Goal: Information Seeking & Learning: Learn about a topic

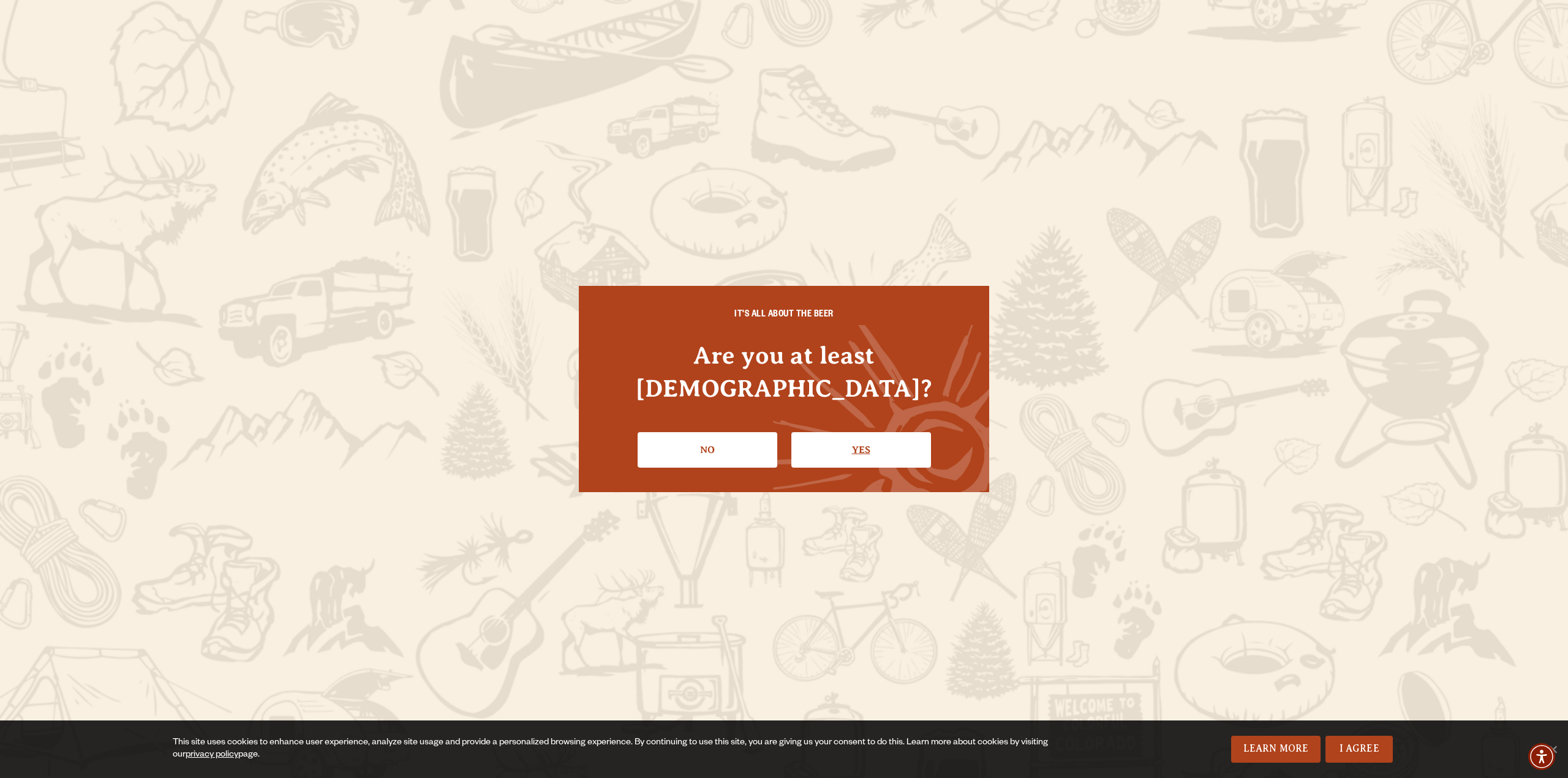
click at [864, 444] on link "Yes" at bounding box center [861, 450] width 140 height 36
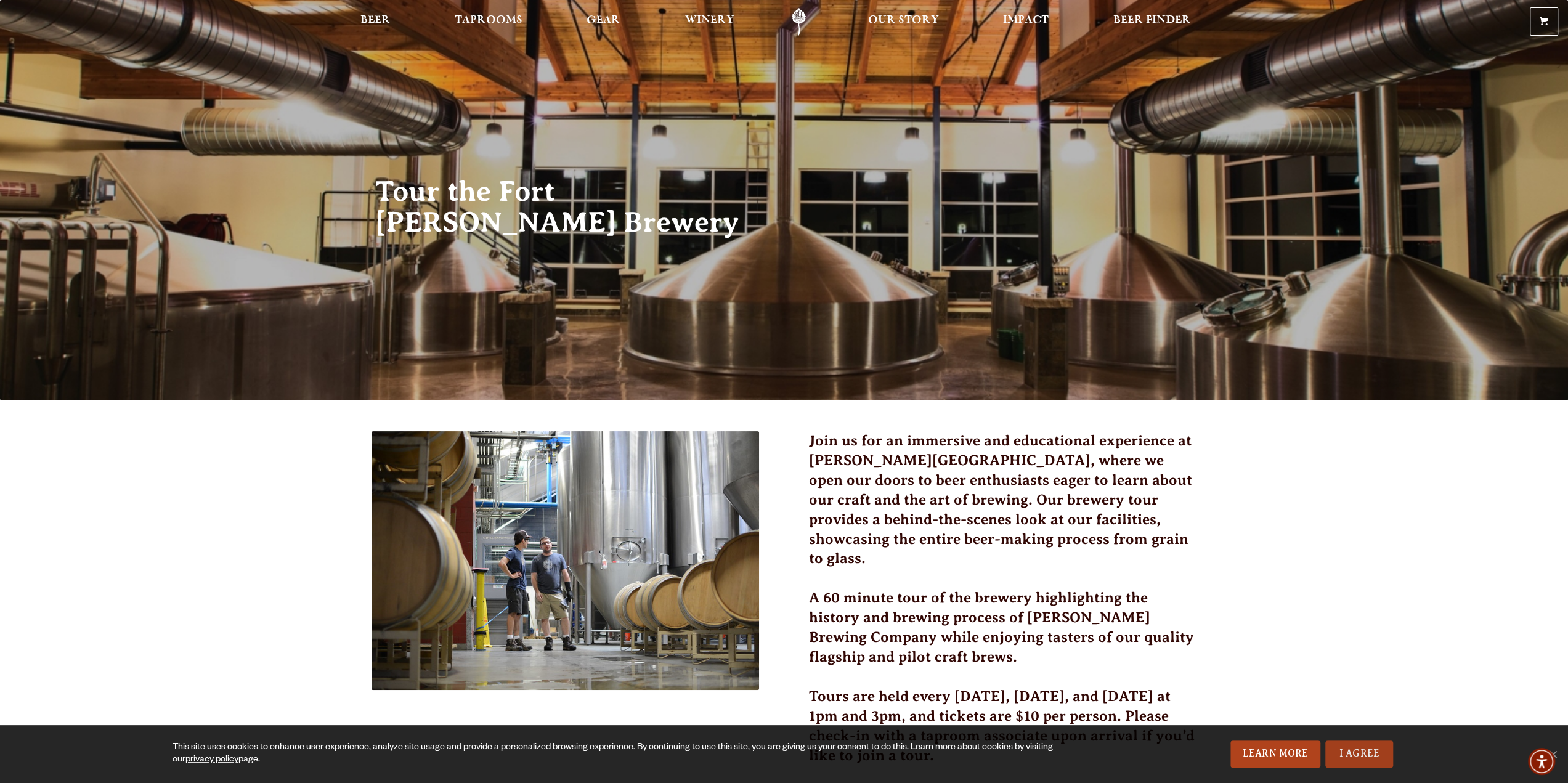
drag, startPoint x: 1366, startPoint y: 760, endPoint x: 1359, endPoint y: 754, distance: 9.2
click at [1366, 760] on link "I Agree" at bounding box center [1359, 754] width 67 height 27
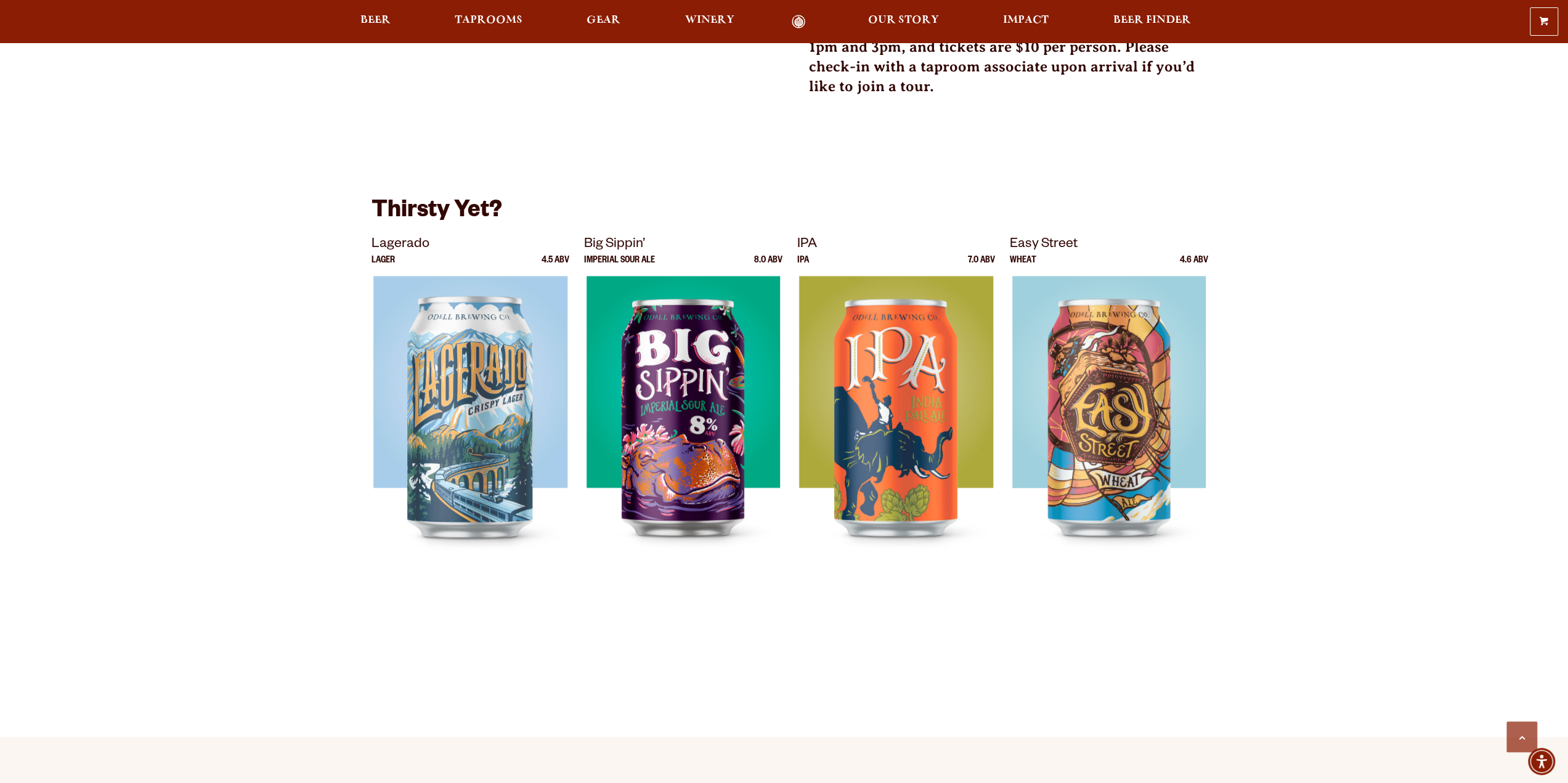
scroll to position [863, 0]
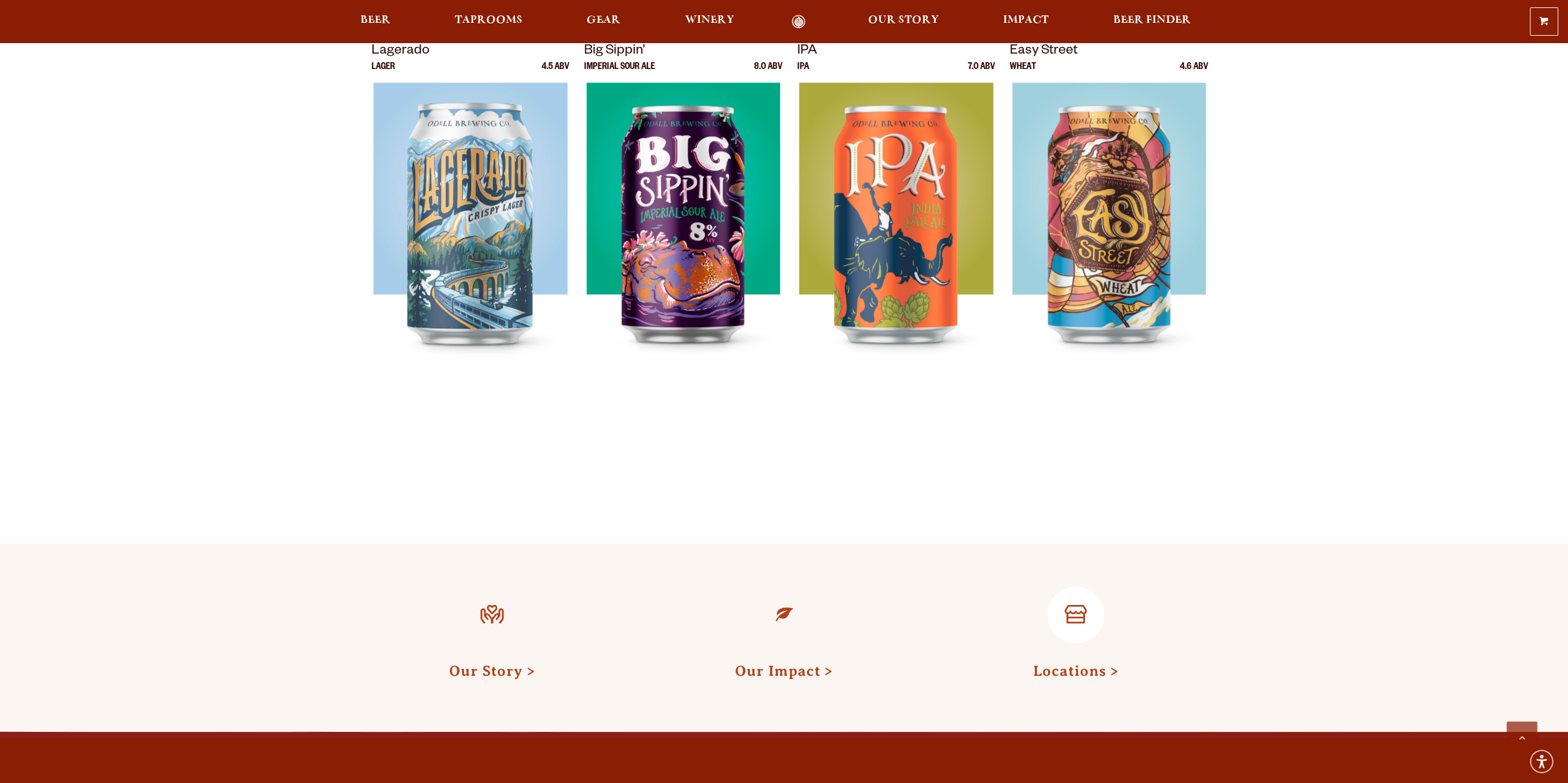
click at [1048, 663] on link "Locations" at bounding box center [1075, 672] width 86 height 16
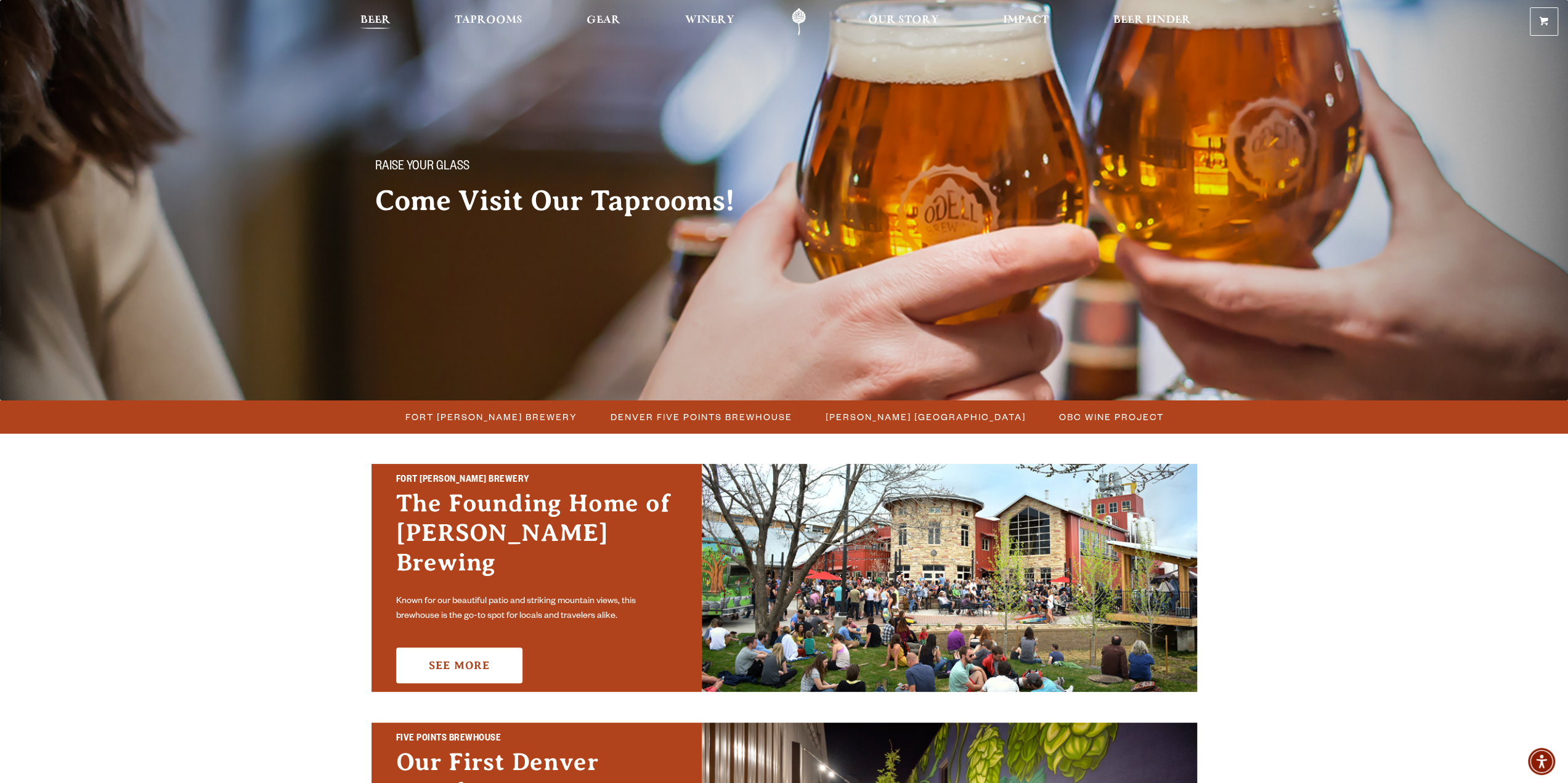
click at [366, 19] on span "Beer" at bounding box center [375, 20] width 30 height 10
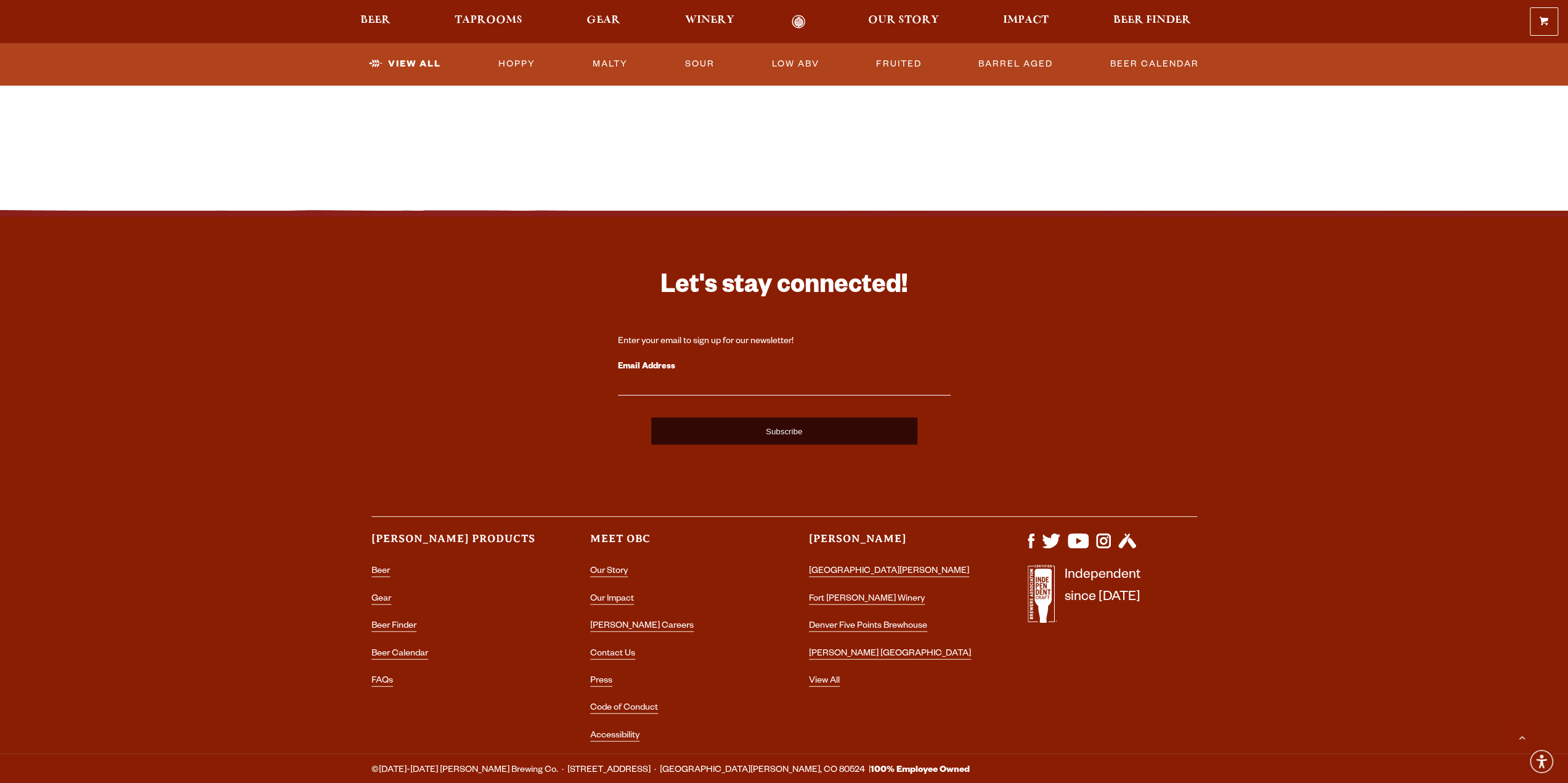
scroll to position [2835, 0]
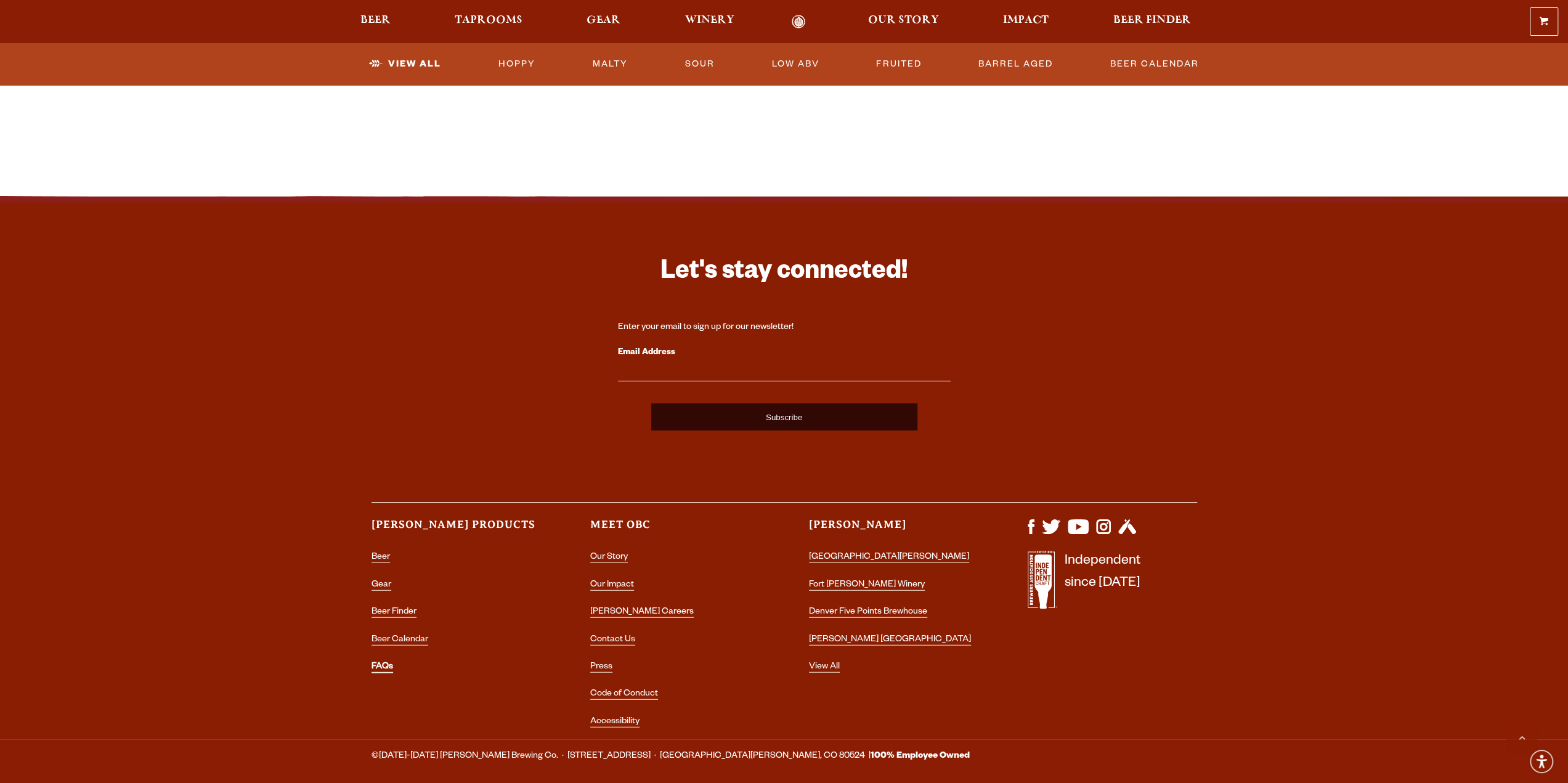
click at [383, 669] on link "FAQs" at bounding box center [382, 668] width 21 height 11
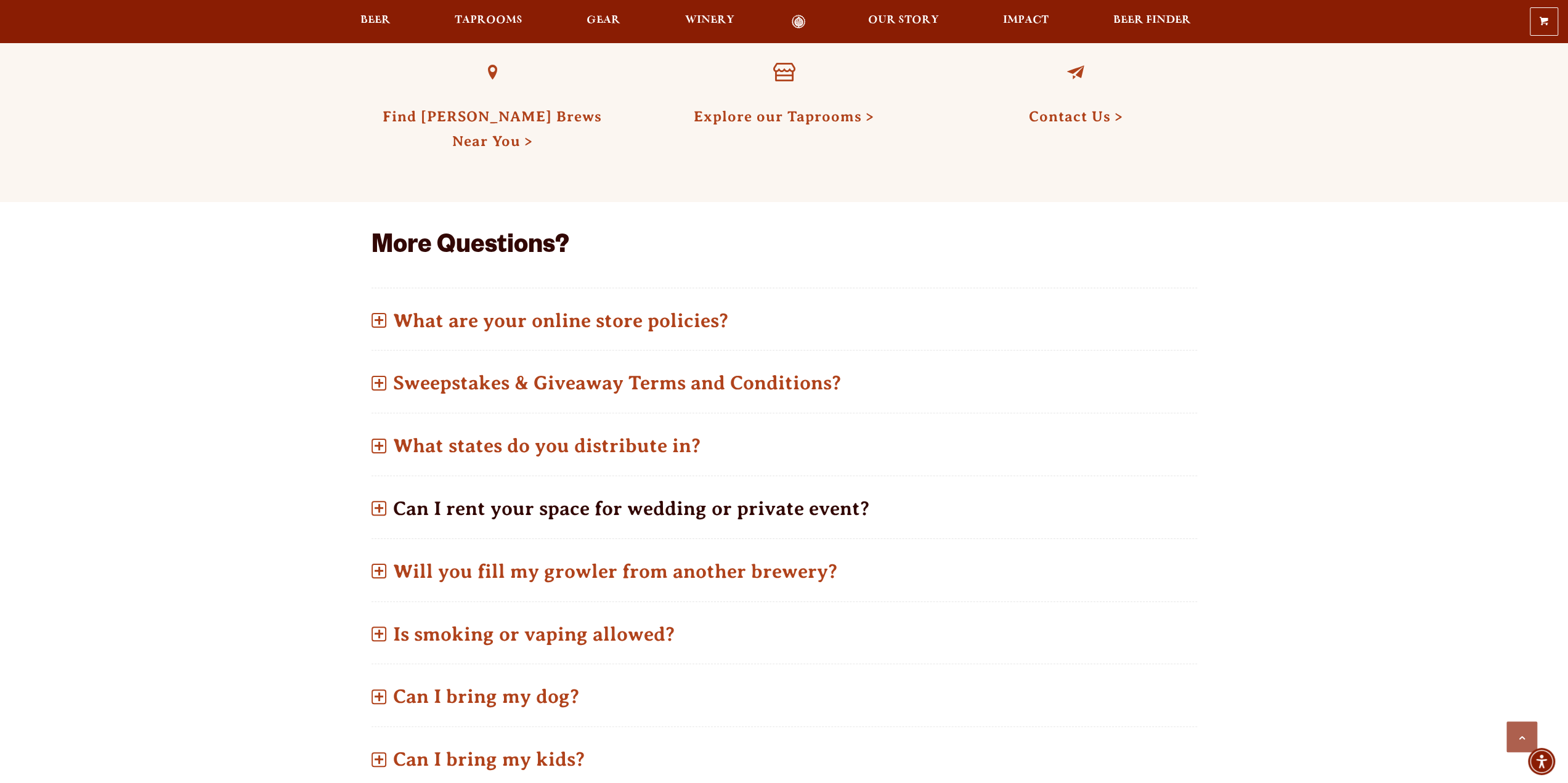
scroll to position [493, 0]
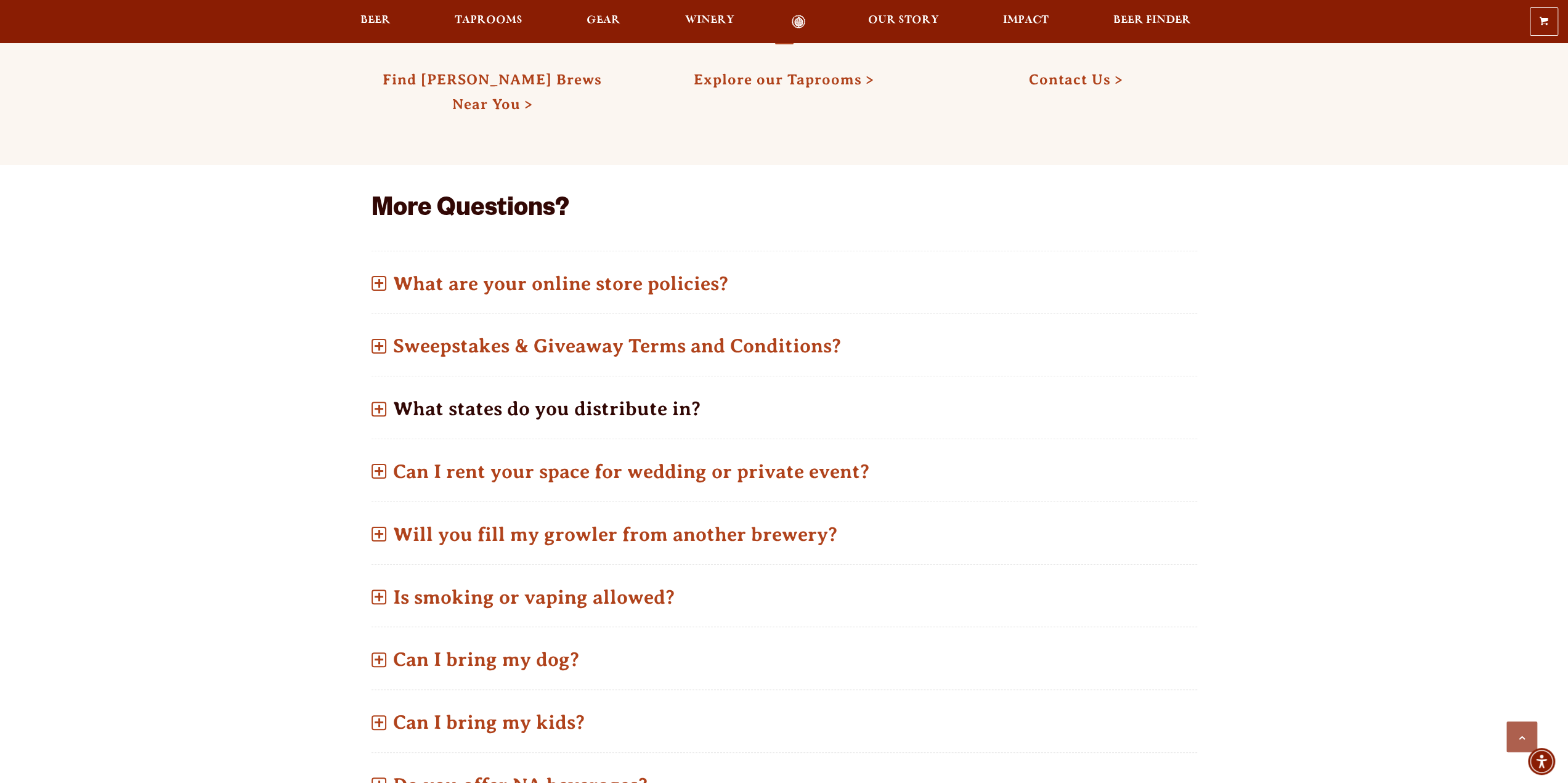
click at [382, 412] on span at bounding box center [379, 409] width 15 height 15
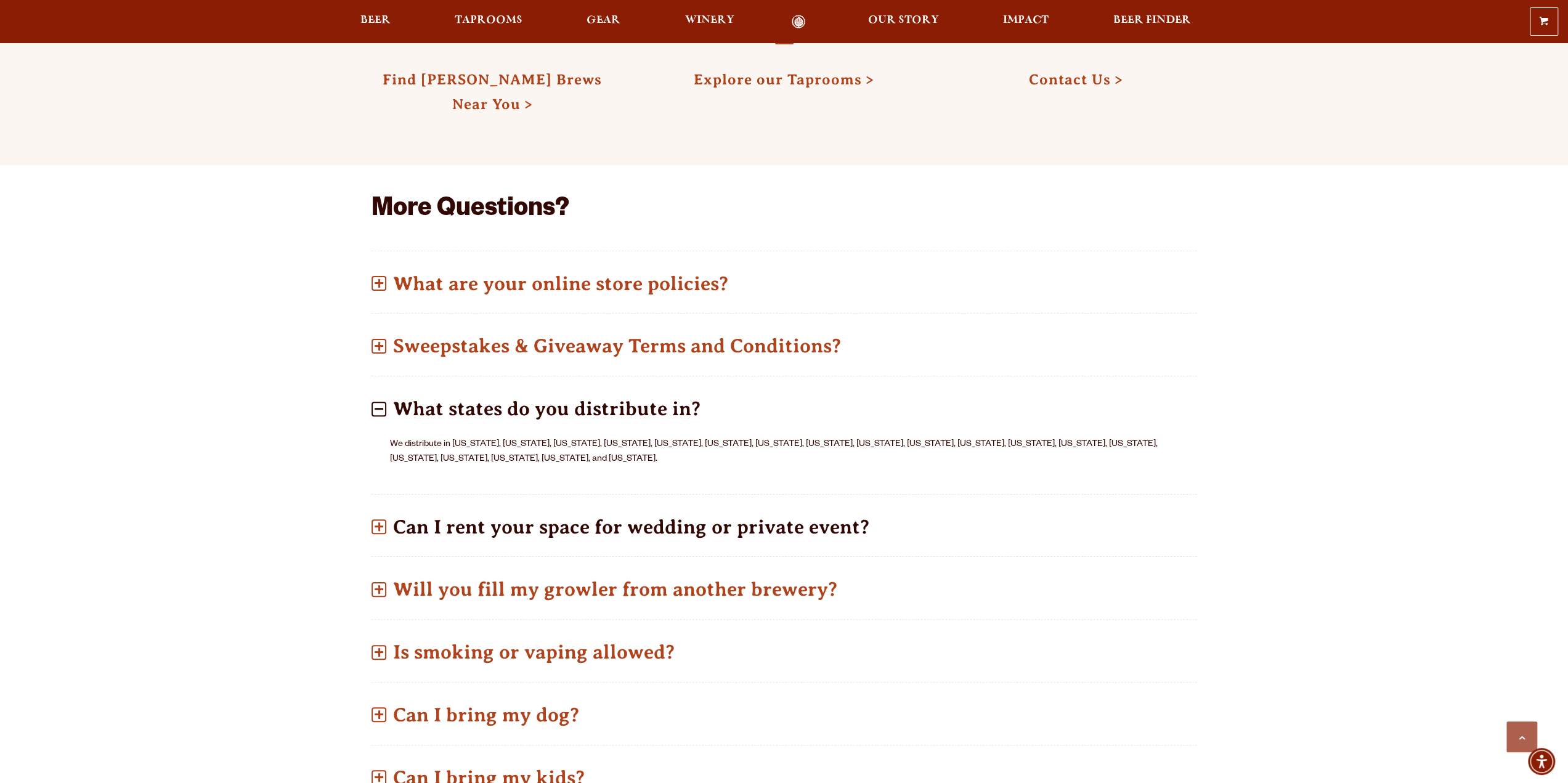
click at [378, 528] on span at bounding box center [379, 527] width 2 height 9
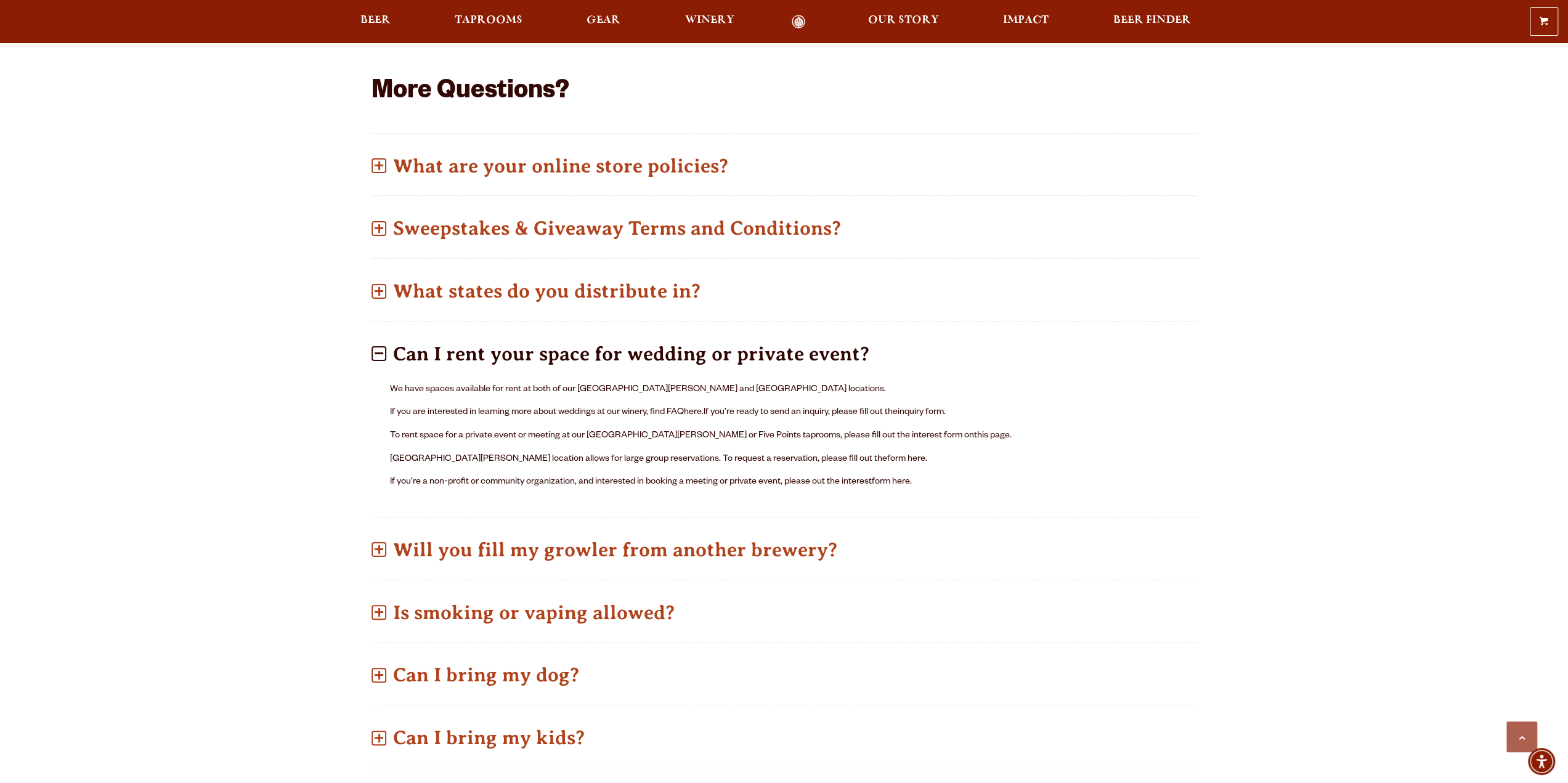
scroll to position [678, 0]
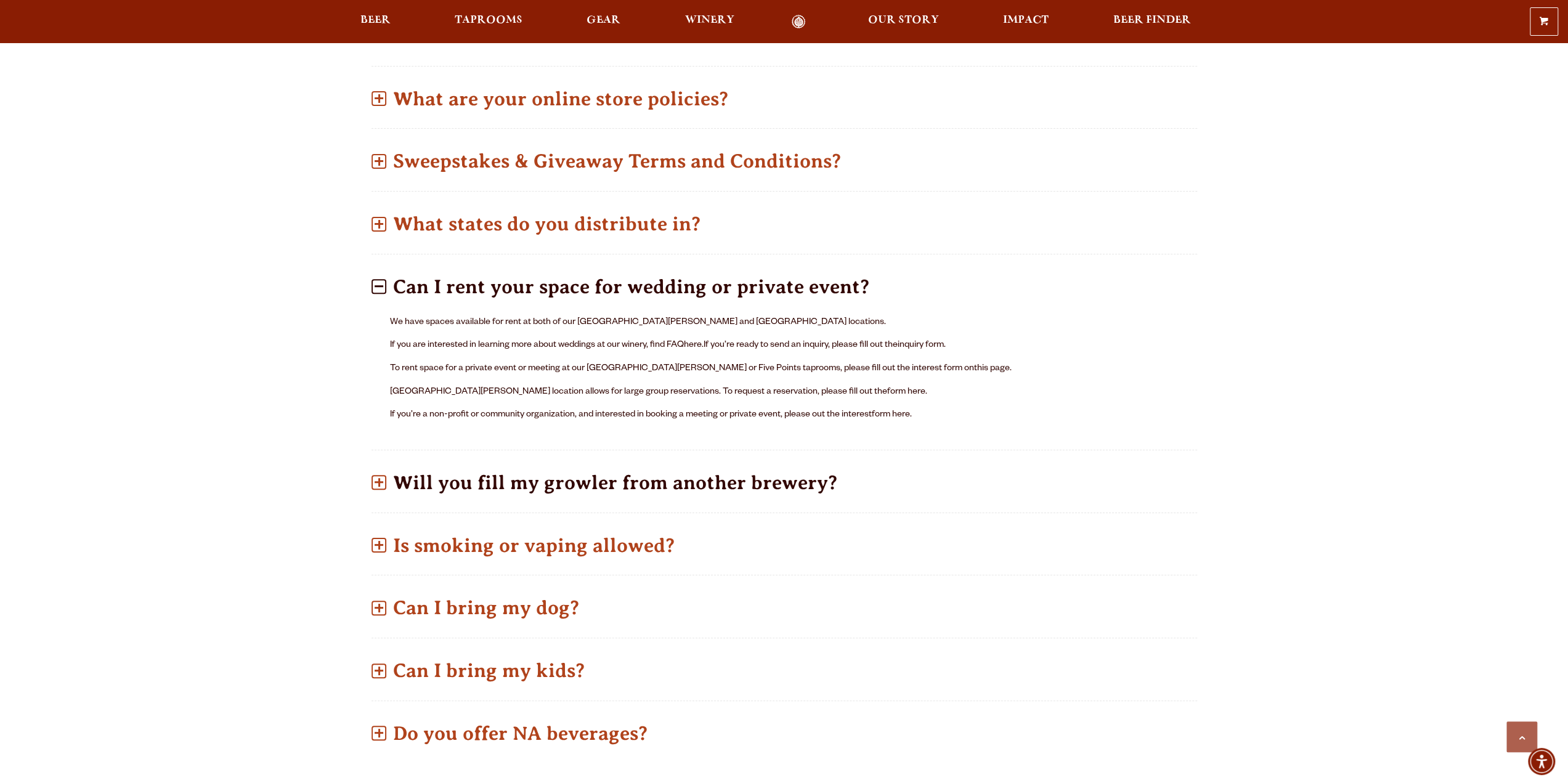
click at [376, 482] on span at bounding box center [379, 482] width 15 height 15
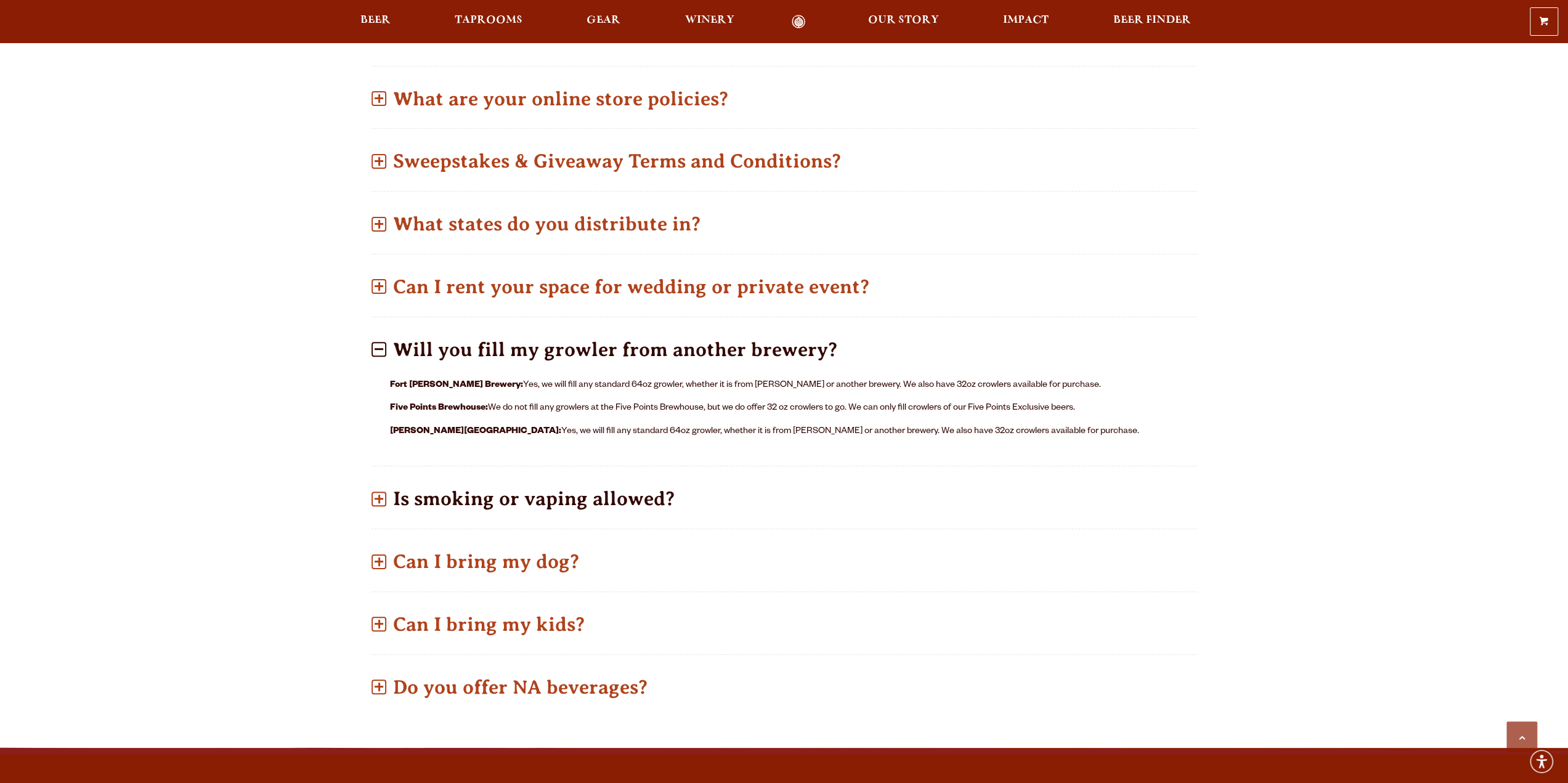
click at [373, 497] on span at bounding box center [379, 499] width 15 height 15
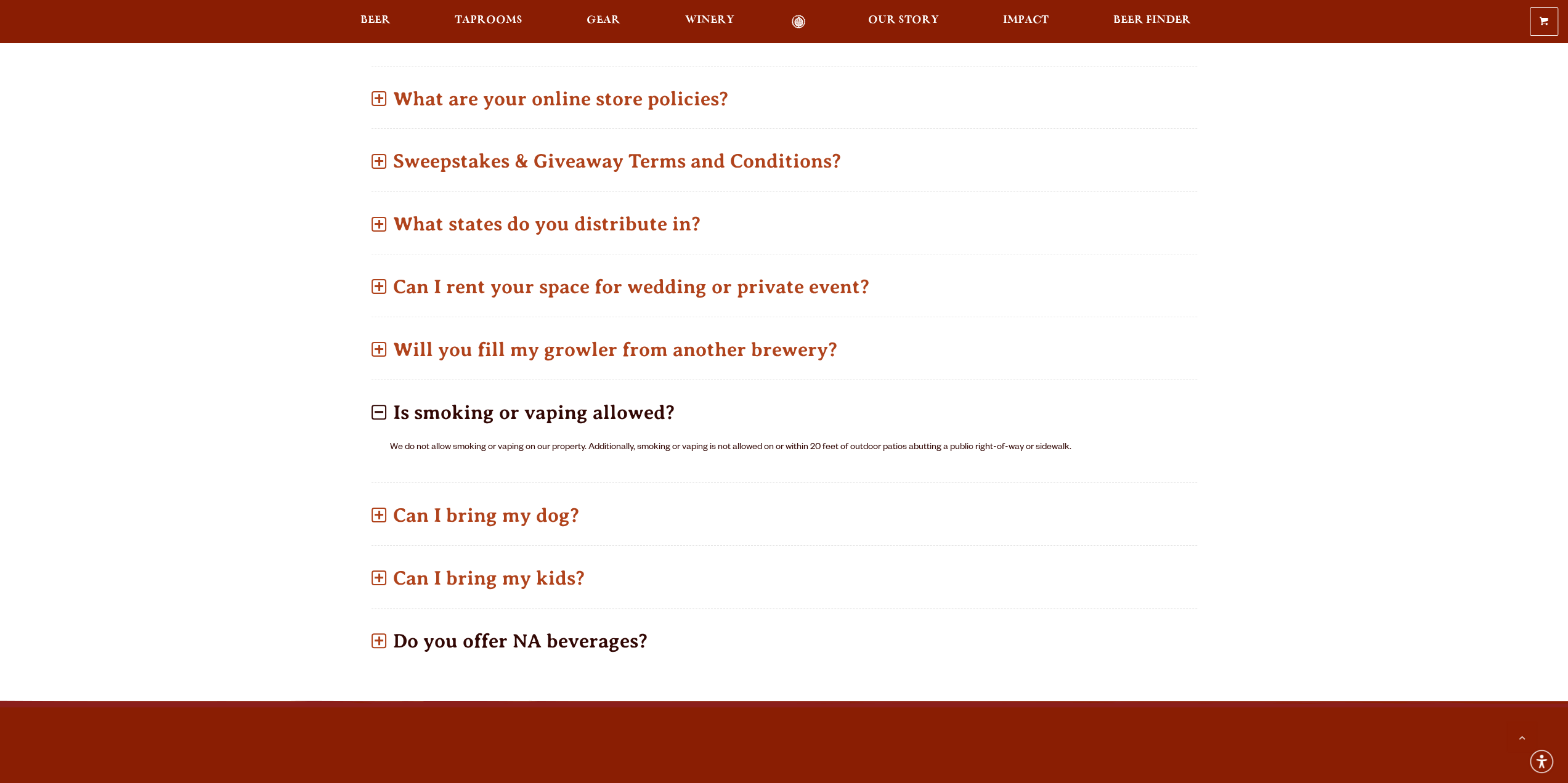
click at [377, 642] on span at bounding box center [379, 641] width 15 height 15
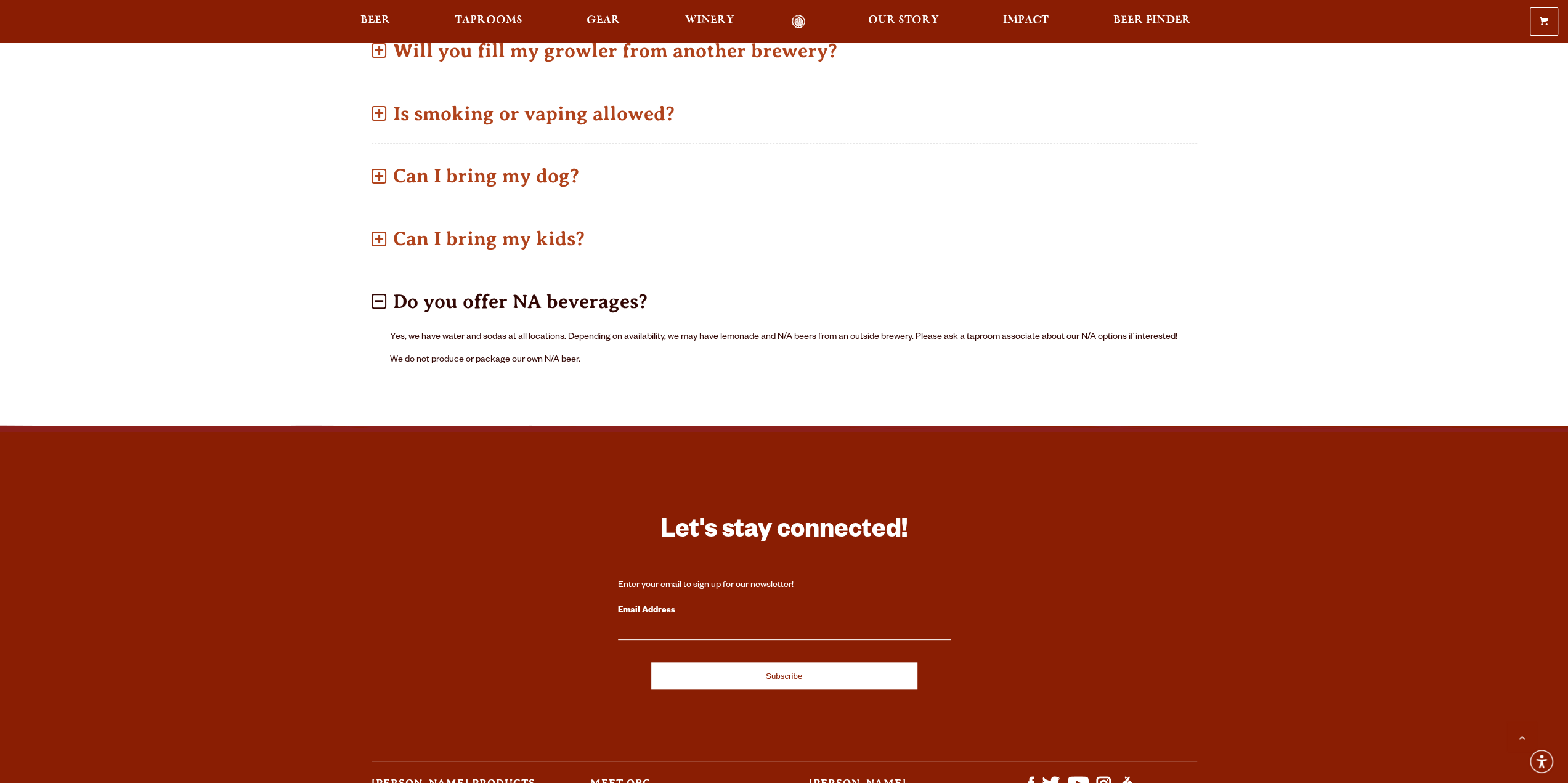
scroll to position [986, 0]
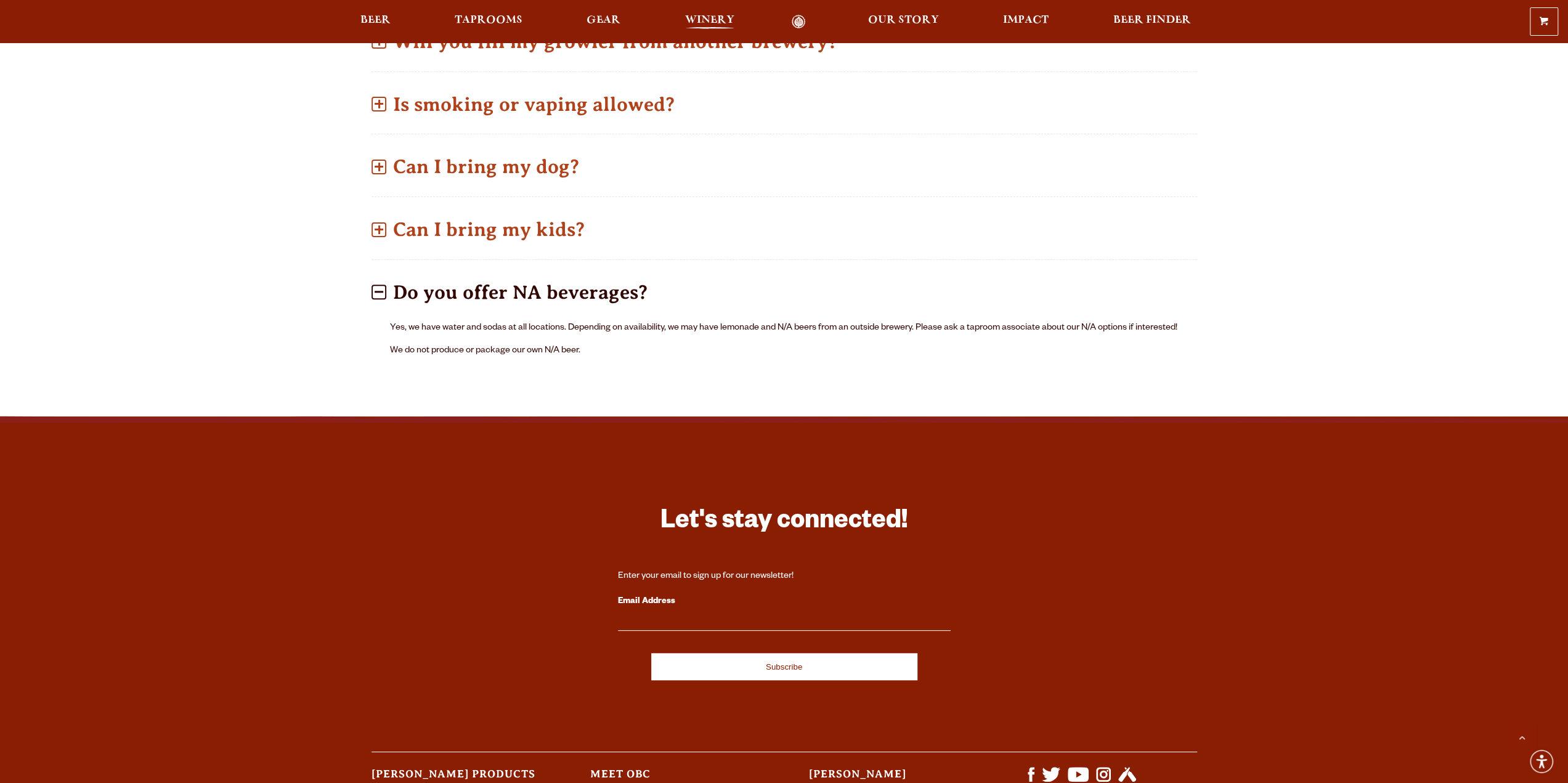
click at [702, 18] on span "Winery" at bounding box center [710, 20] width 49 height 10
